Goal: Complete application form

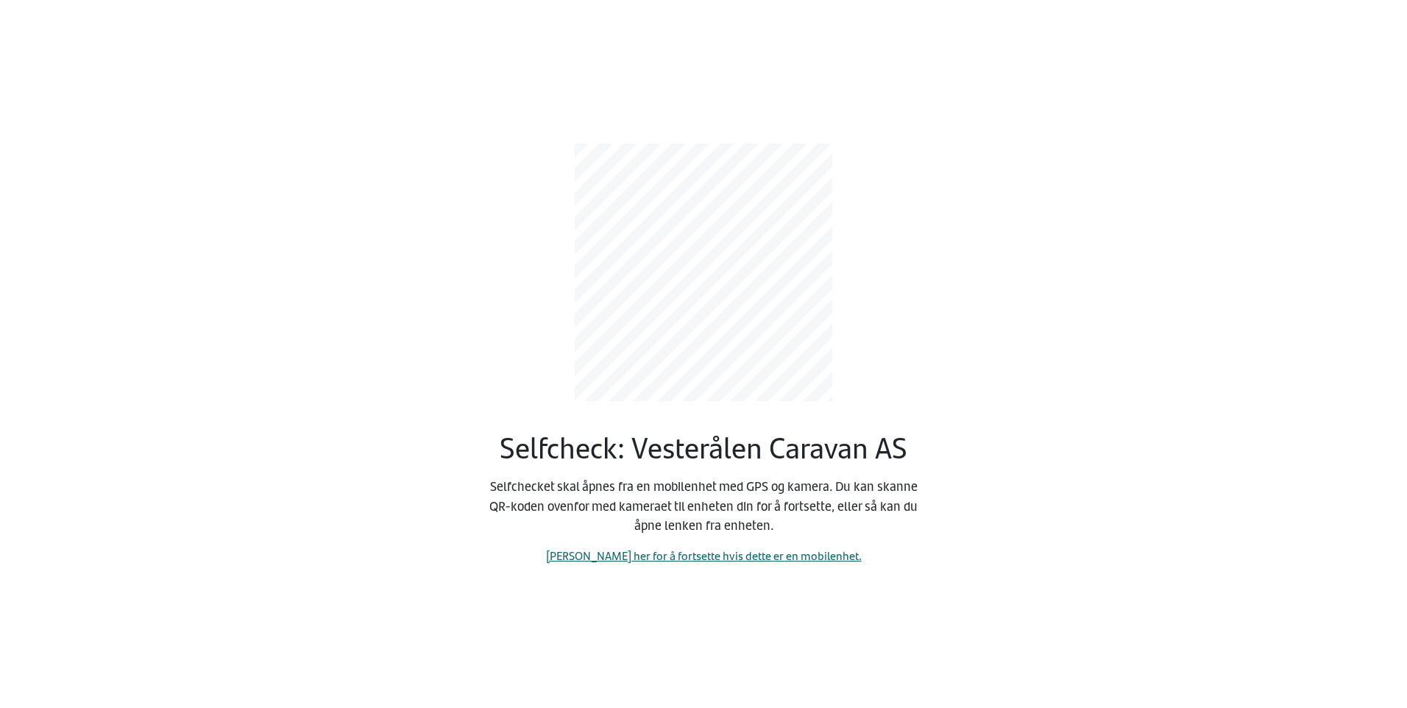
click at [698, 556] on link "[PERSON_NAME] her for å fortsette hvis dette er en mobilenhet." at bounding box center [704, 555] width 316 height 17
select select "438"
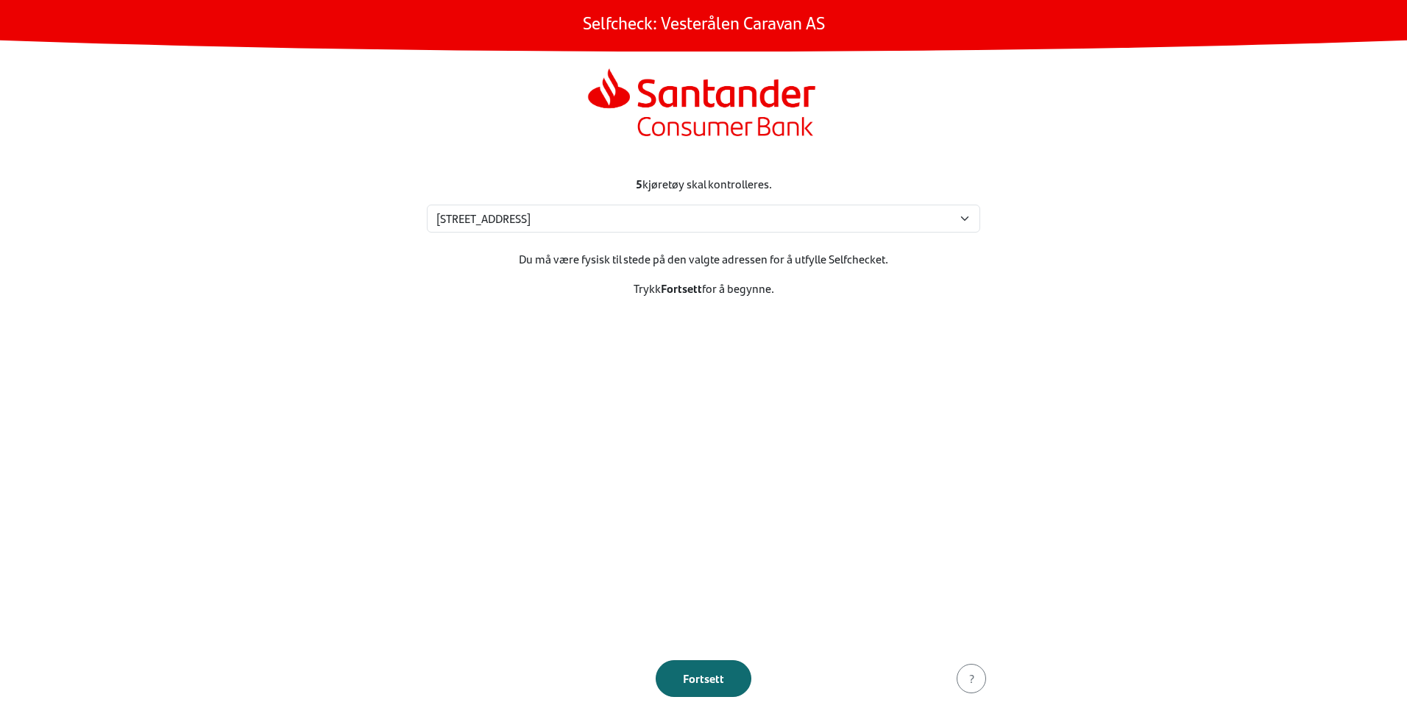
click at [703, 677] on div "Fortsett" at bounding box center [703, 678] width 65 height 18
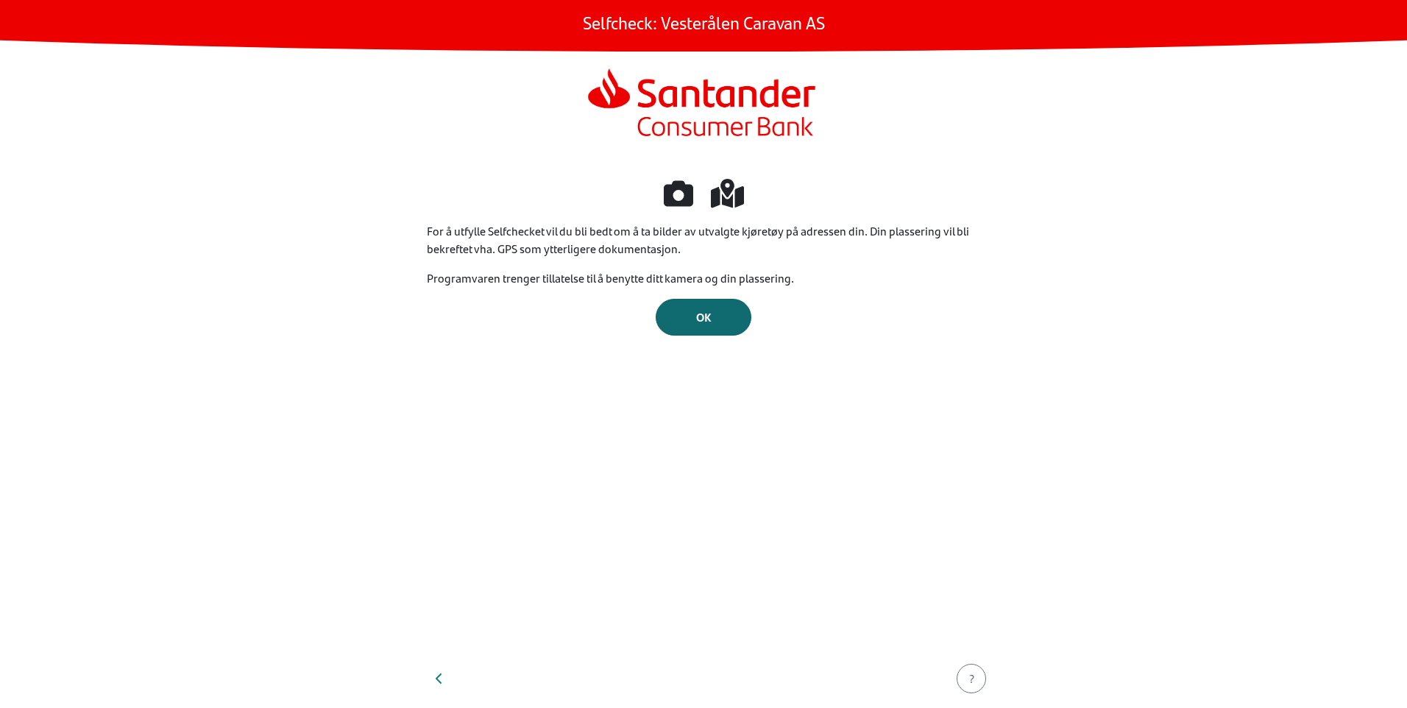
click at [701, 315] on span "OK" at bounding box center [703, 316] width 15 height 17
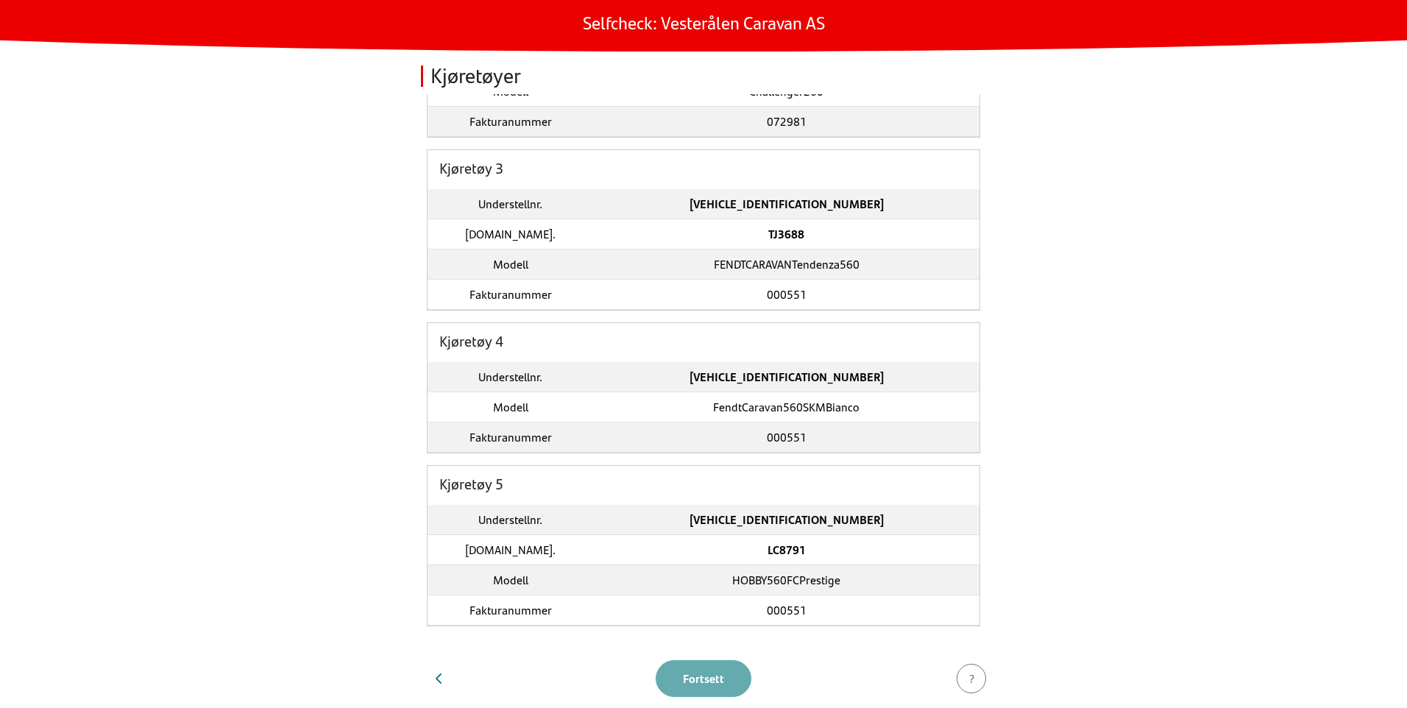
scroll to position [313, 0]
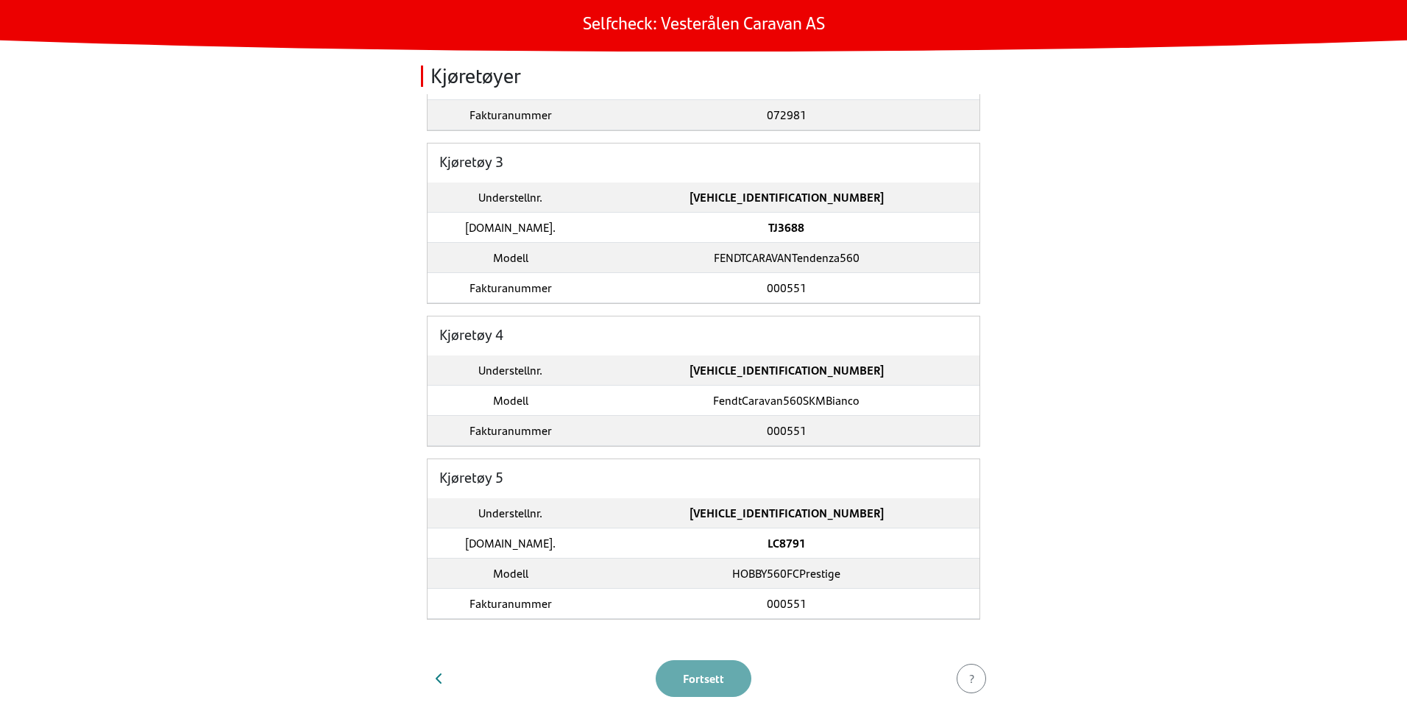
click at [701, 678] on footer "Fortsett ?" at bounding box center [703, 678] width 589 height 59
click at [438, 680] on icon "button" at bounding box center [438, 678] width 6 height 10
select select "438"
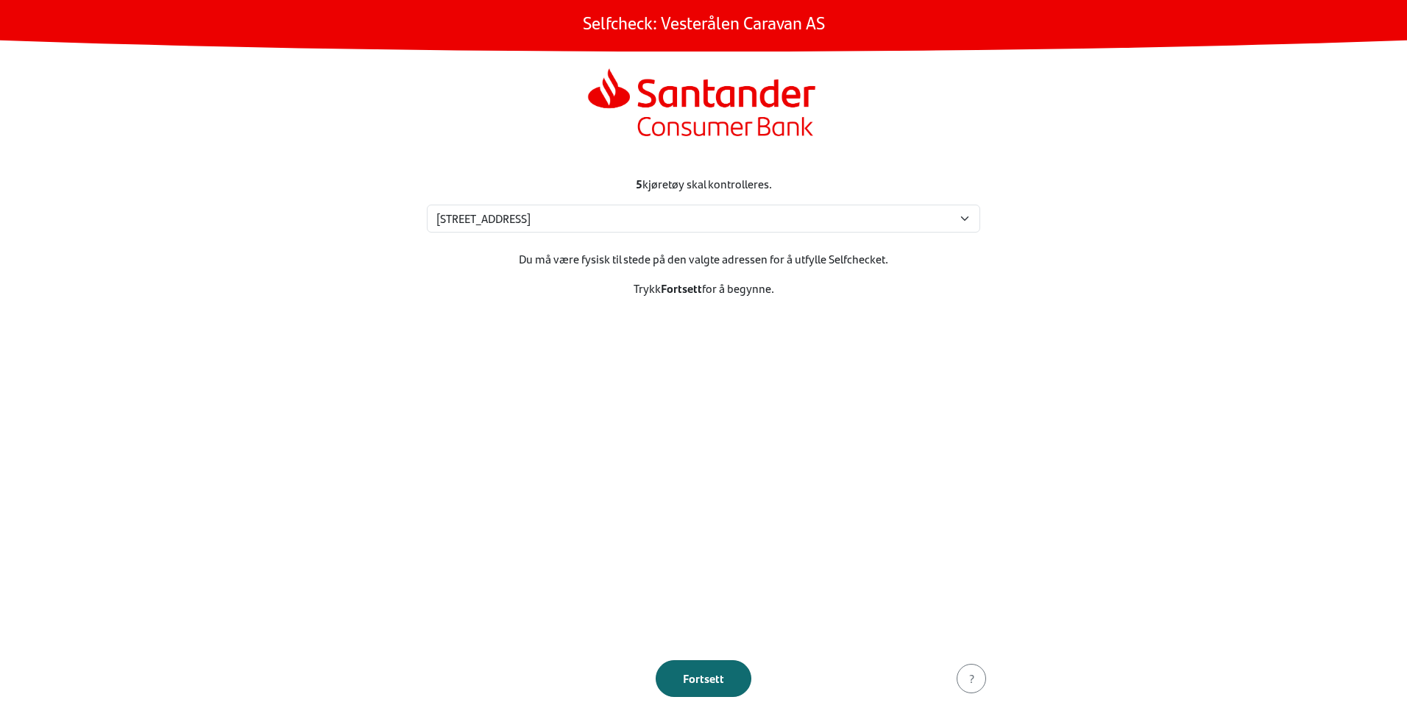
click at [701, 672] on div "Fortsett" at bounding box center [703, 678] width 65 height 18
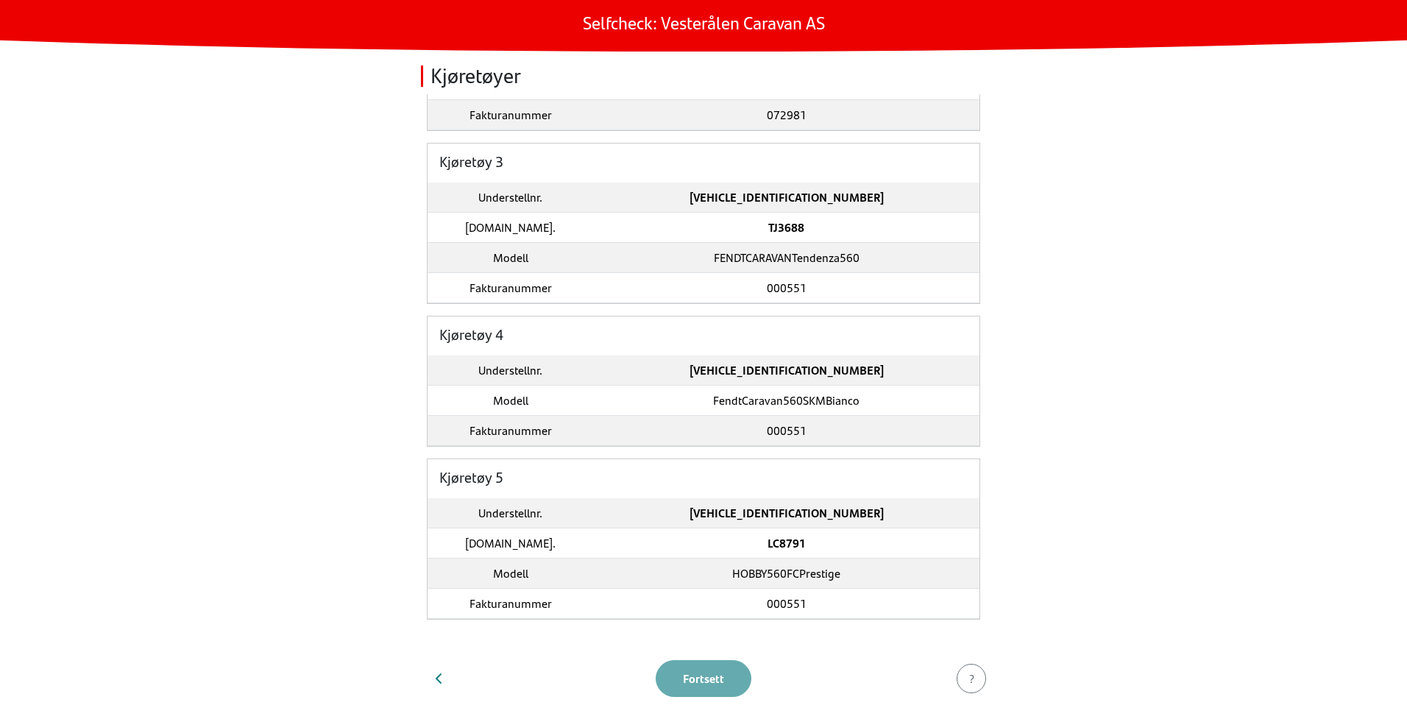
scroll to position [0, 0]
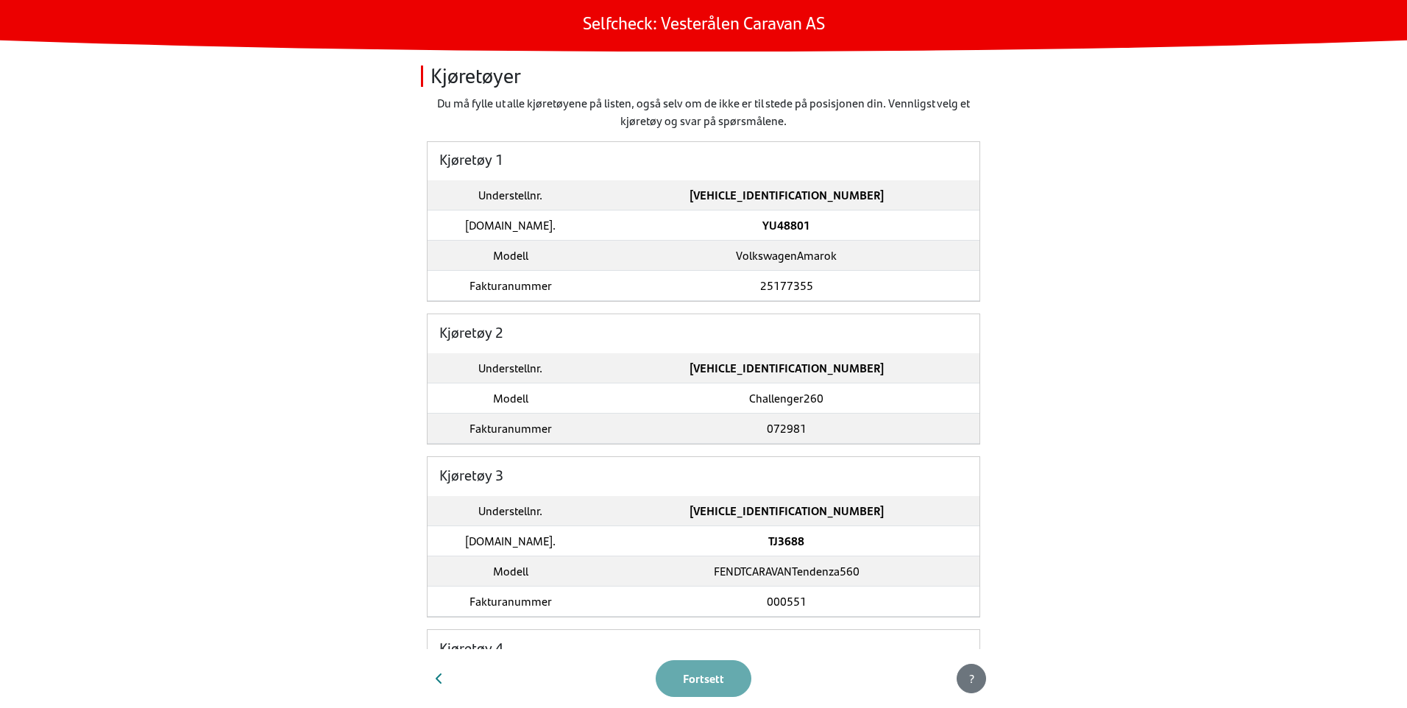
click at [966, 676] on div "?" at bounding box center [971, 678] width 10 height 18
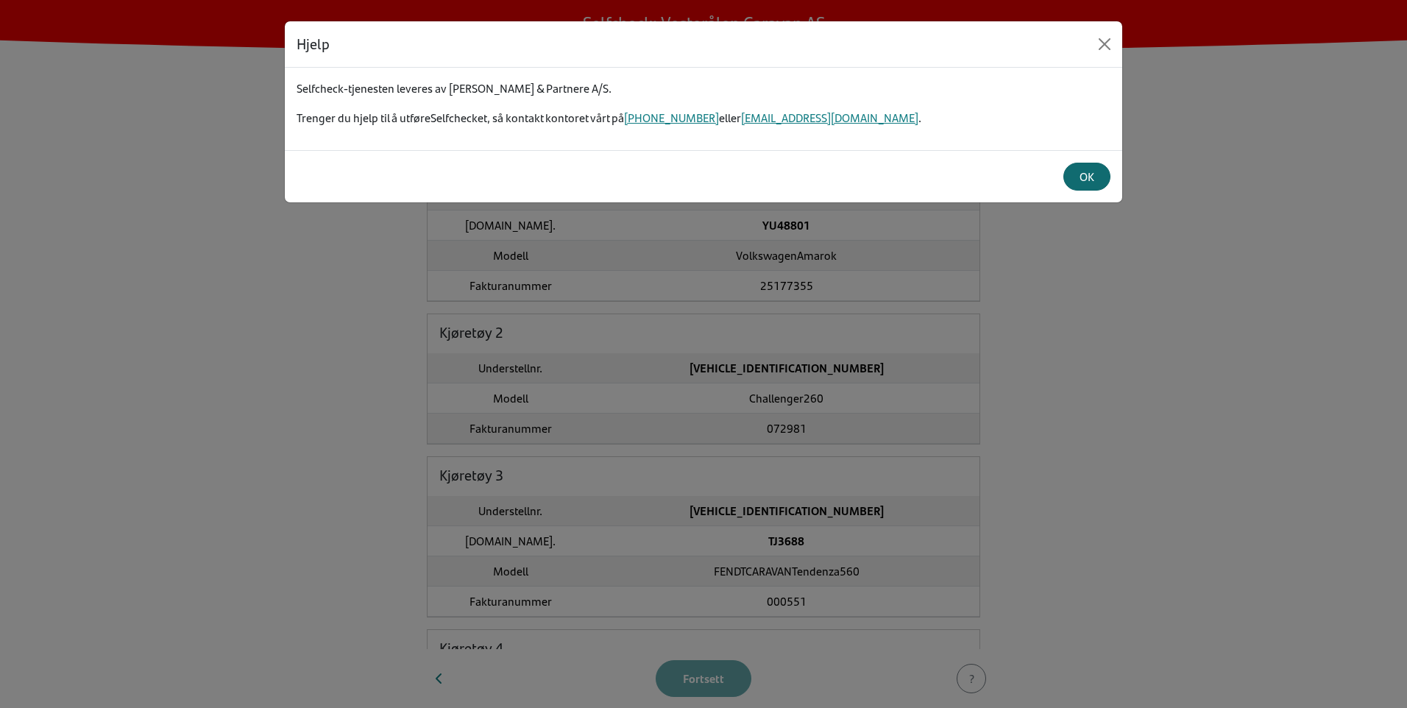
click at [1080, 176] on div "OK" at bounding box center [1087, 177] width 28 height 18
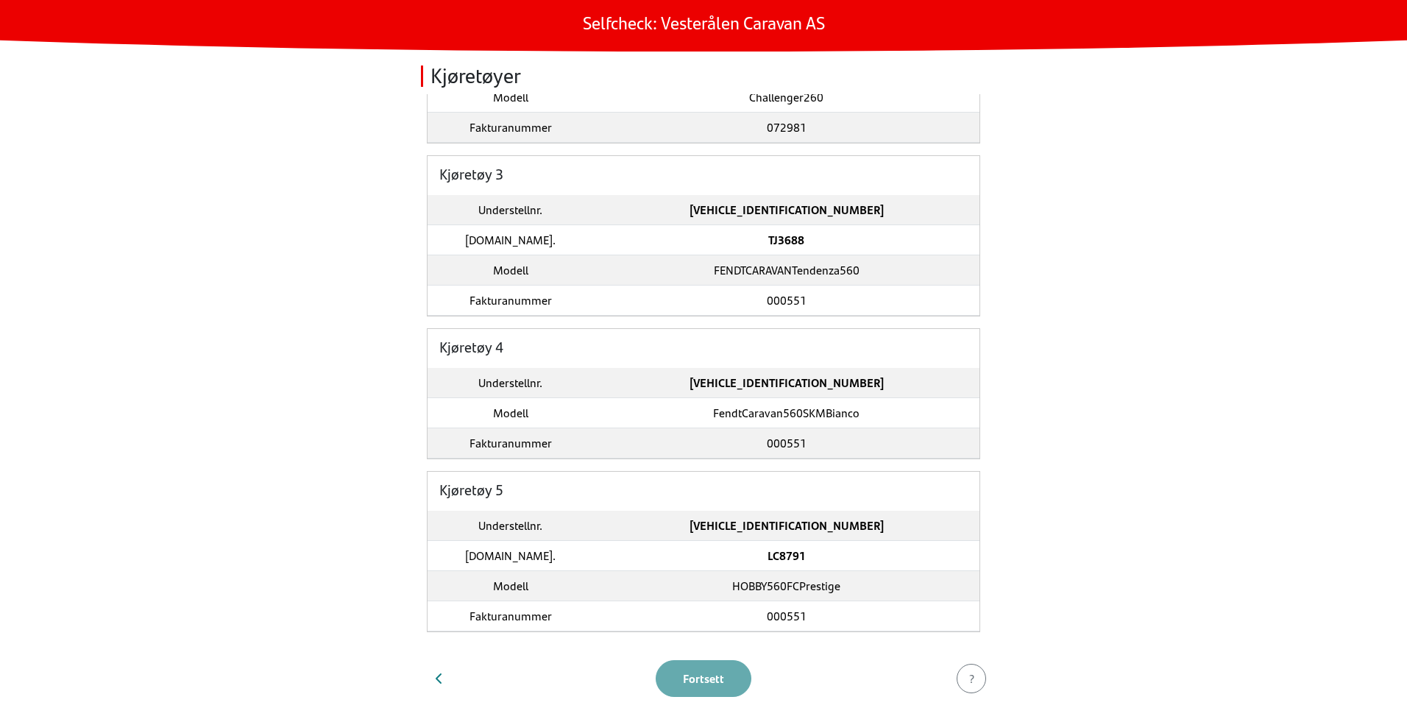
scroll to position [313, 0]
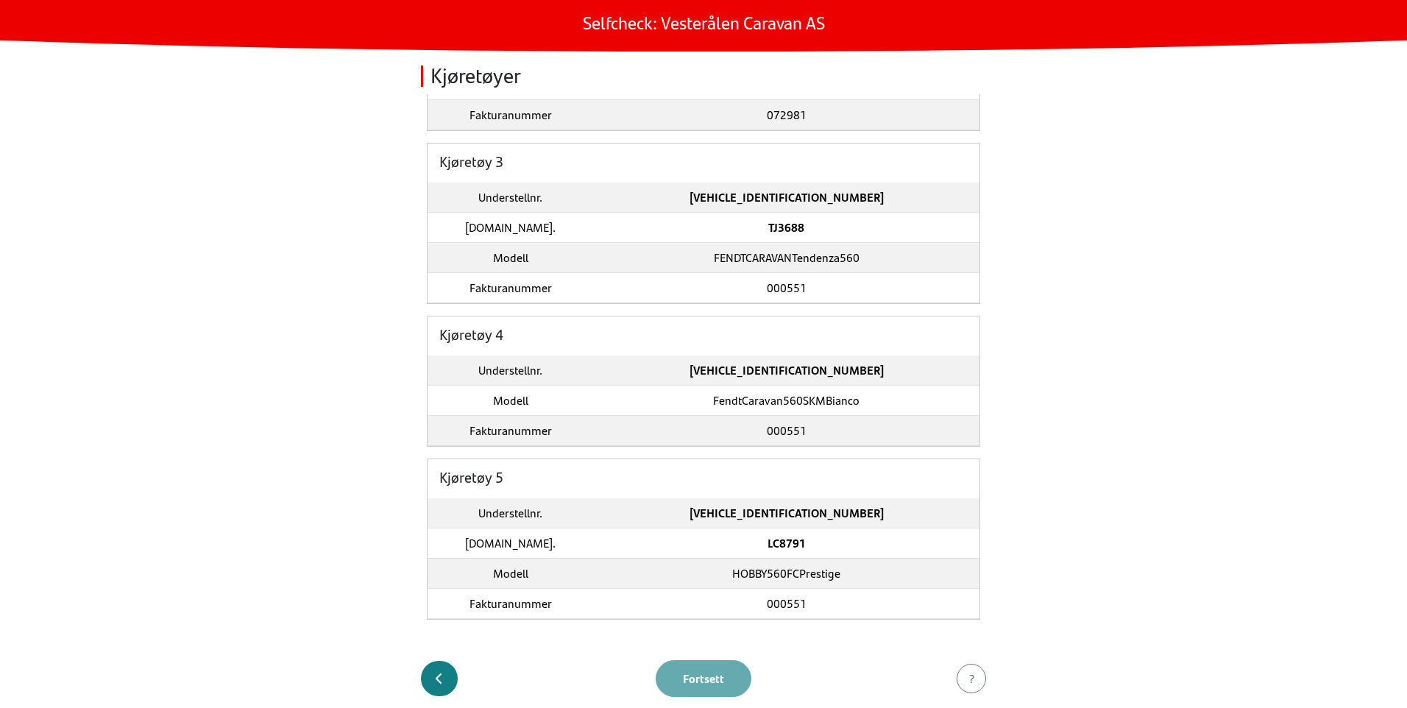
click at [447, 674] on button "button" at bounding box center [439, 678] width 37 height 35
select select "438"
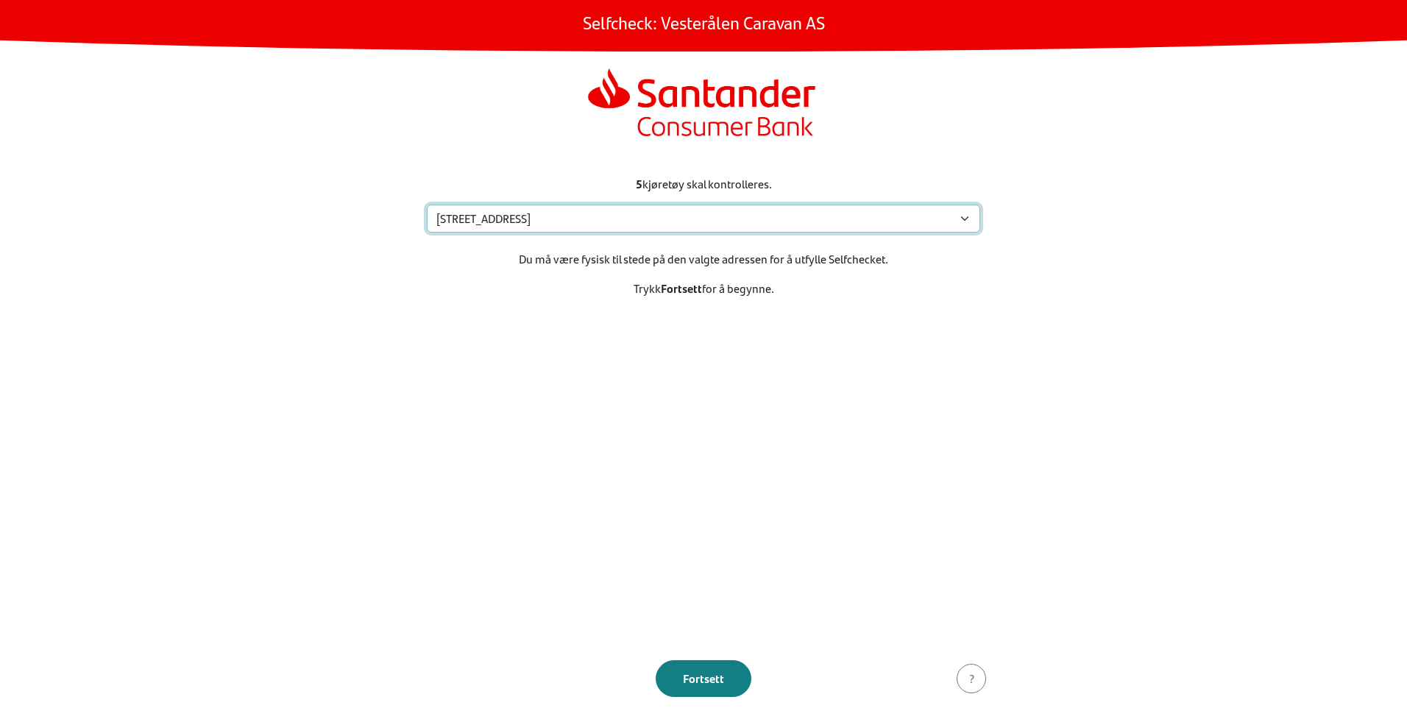
click at [961, 218] on select "Velg din adresse [STREET_ADDRESS] Min adresse mangler" at bounding box center [703, 219] width 553 height 28
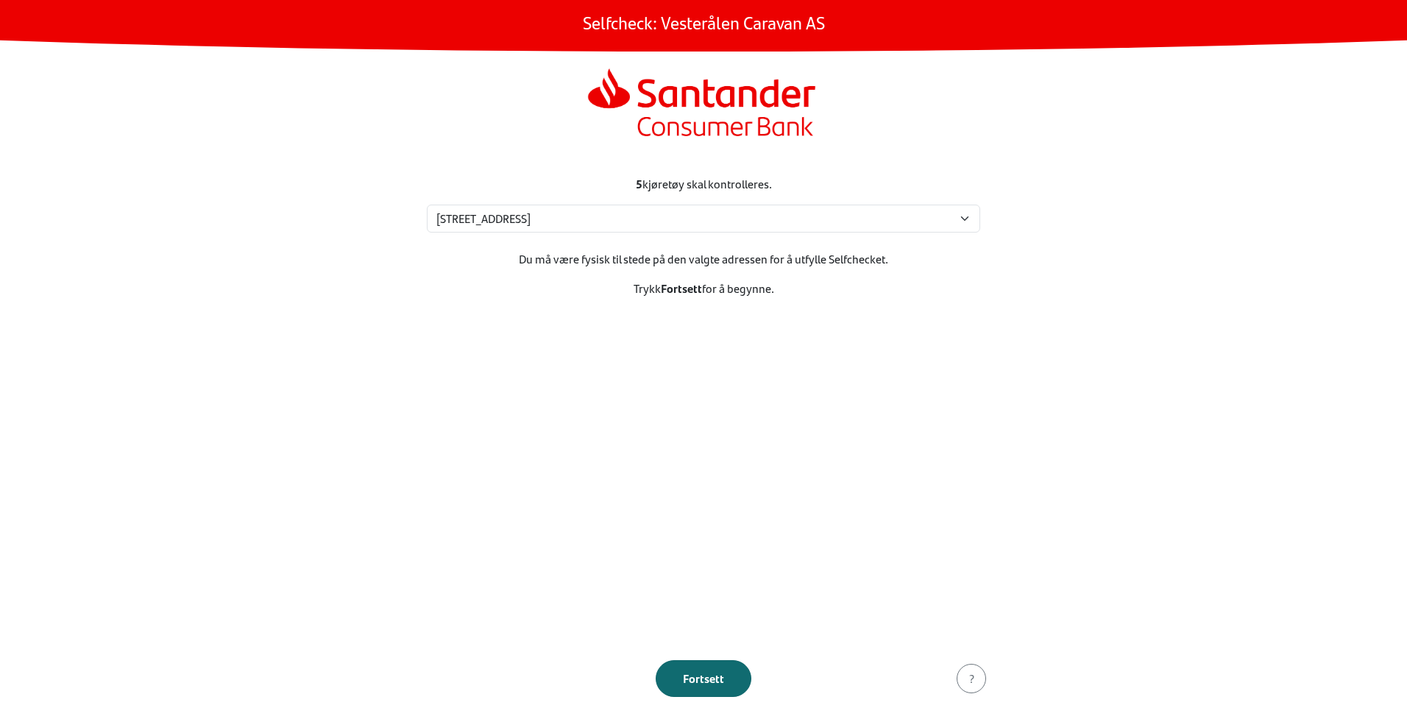
click at [708, 675] on div "Fortsett" at bounding box center [703, 678] width 65 height 18
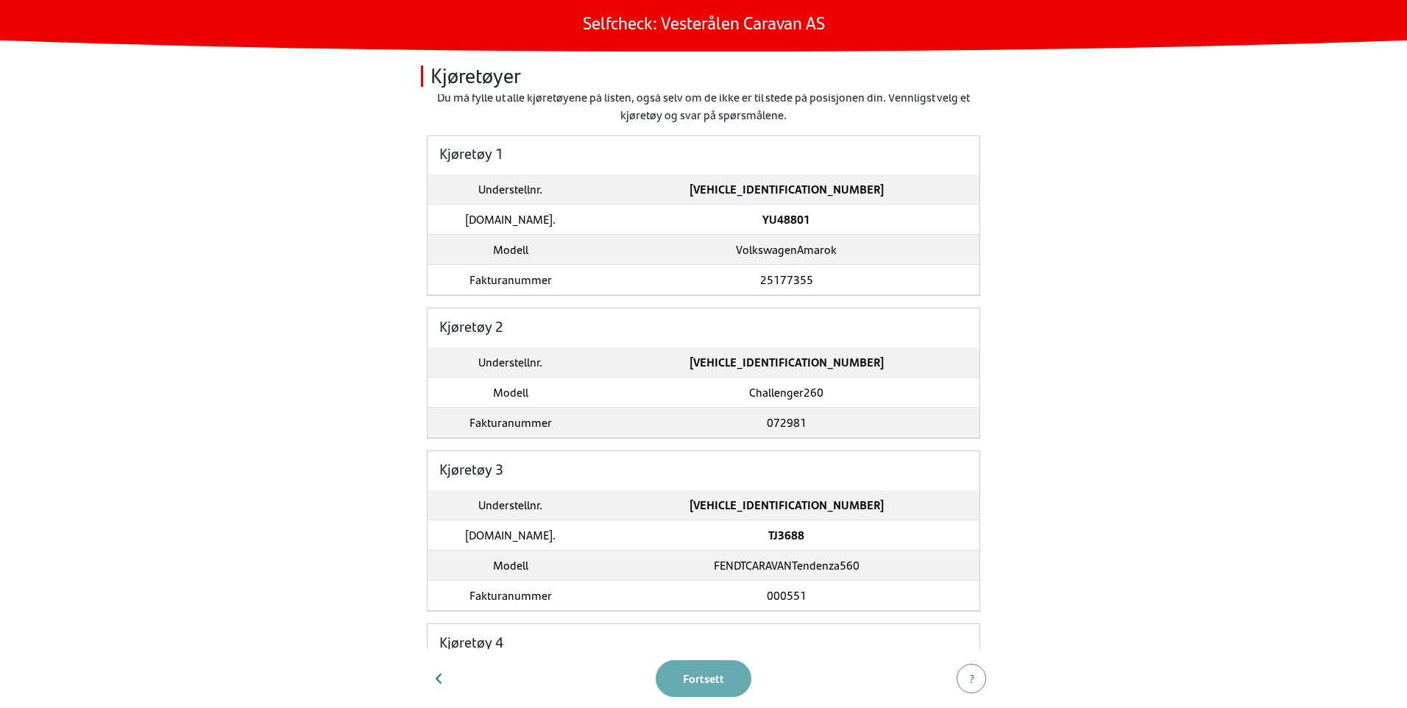
scroll to position [0, 0]
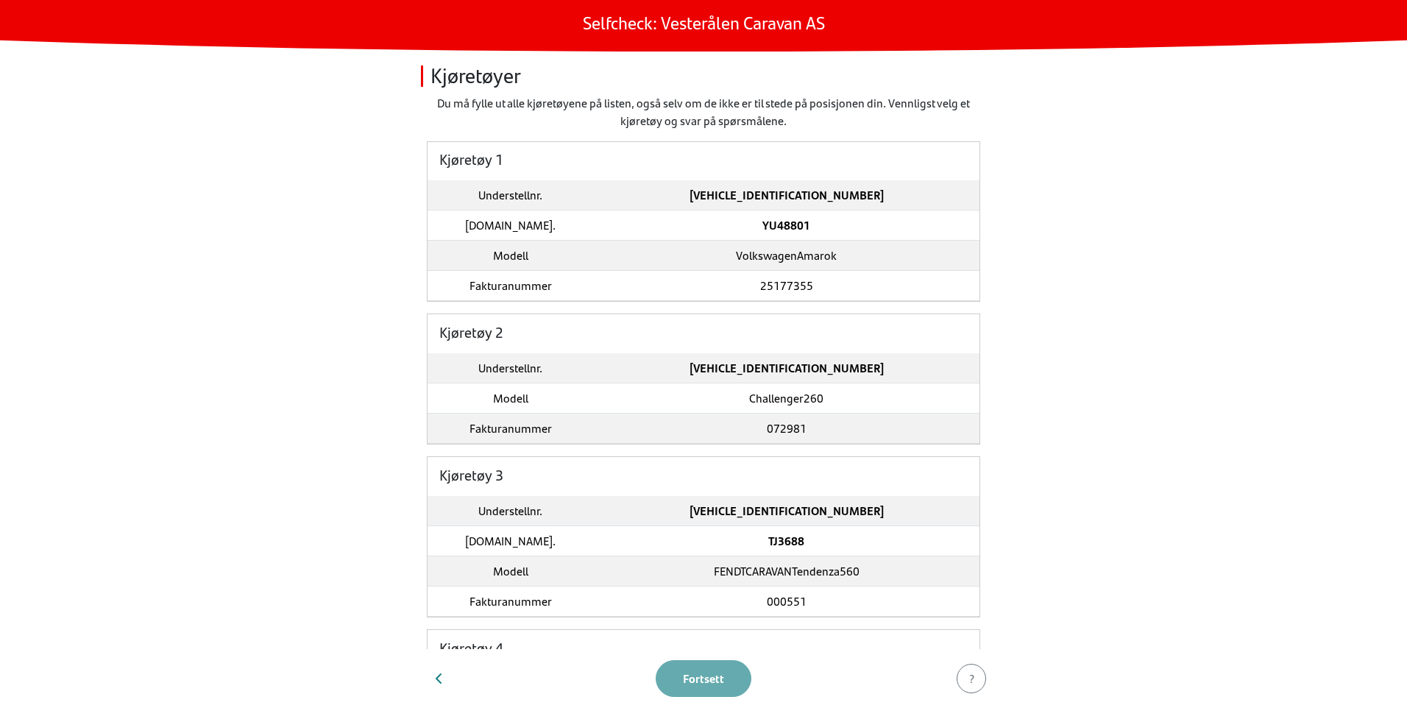
click at [777, 229] on strong "YU48801" at bounding box center [786, 224] width 48 height 17
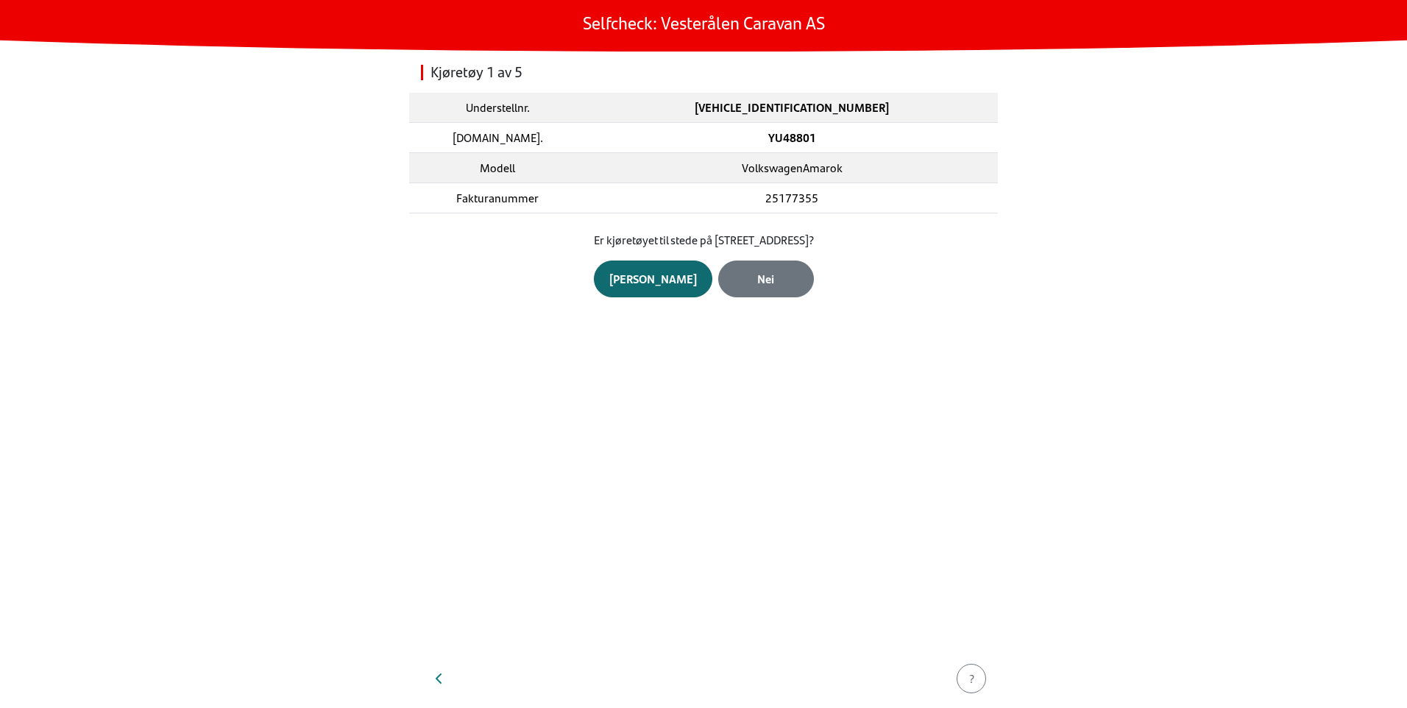
click at [648, 278] on div "[PERSON_NAME]" at bounding box center [653, 279] width 88 height 18
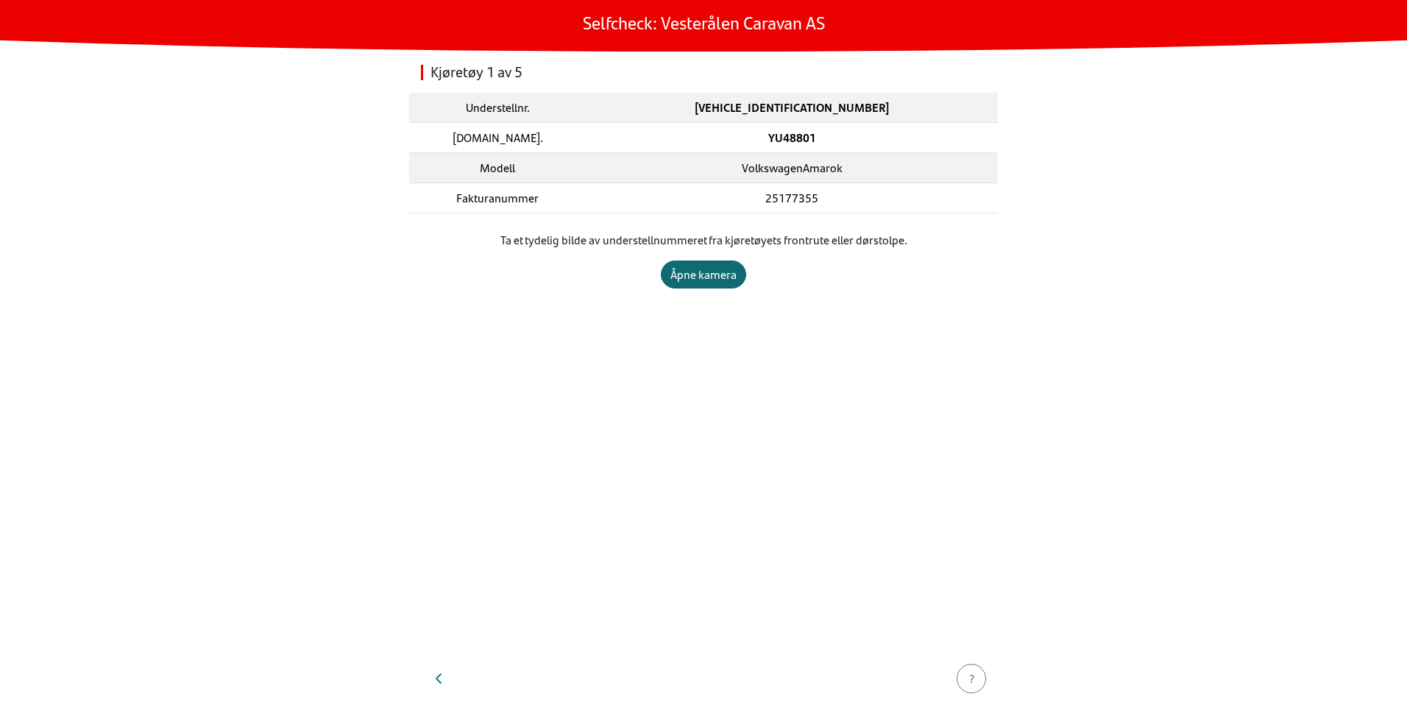
click at [704, 276] on div "Åpne kamera" at bounding box center [703, 275] width 66 height 18
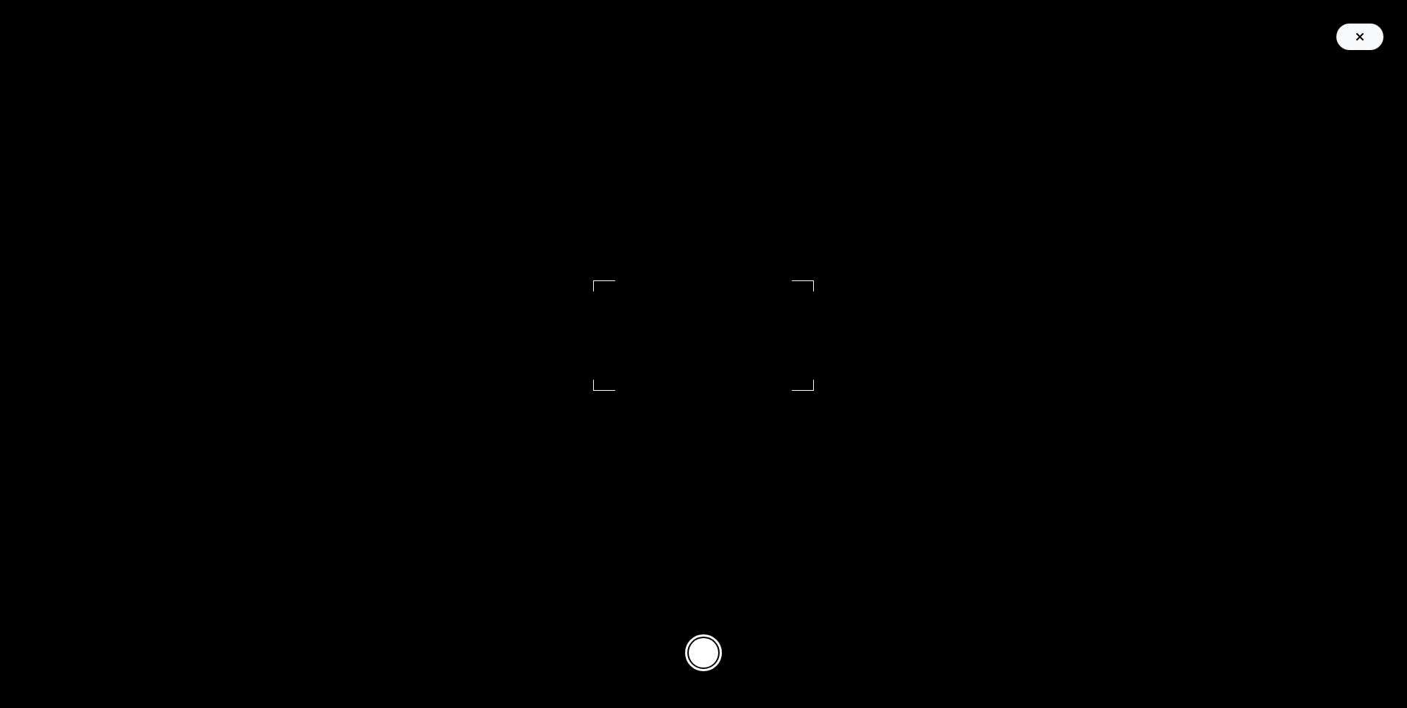
click at [1358, 35] on icon "button" at bounding box center [1359, 36] width 7 height 7
